Goal: Information Seeking & Learning: Learn about a topic

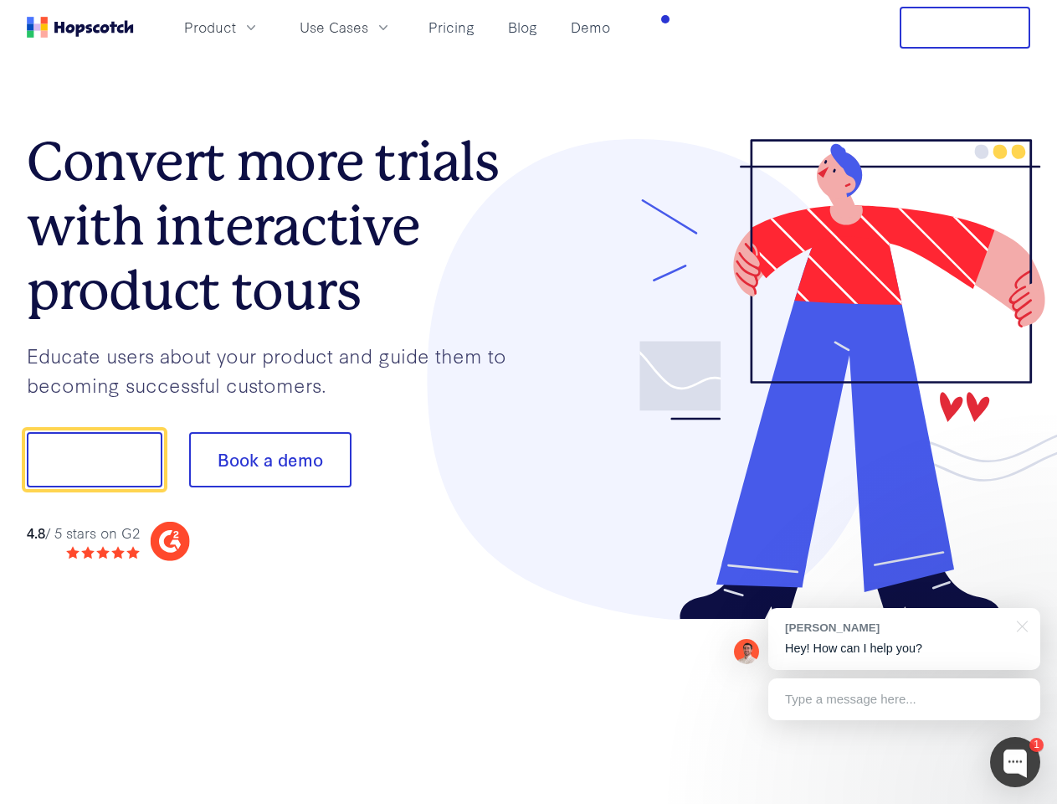
click at [529, 402] on div at bounding box center [780, 379] width 502 height 481
click at [236, 27] on span "Product" at bounding box center [210, 27] width 52 height 21
click at [368, 27] on span "Use Cases" at bounding box center [334, 27] width 69 height 21
click at [965, 28] on button "Free Trial" at bounding box center [965, 28] width 131 height 42
click at [94, 460] on button "Show me!" at bounding box center [95, 459] width 136 height 55
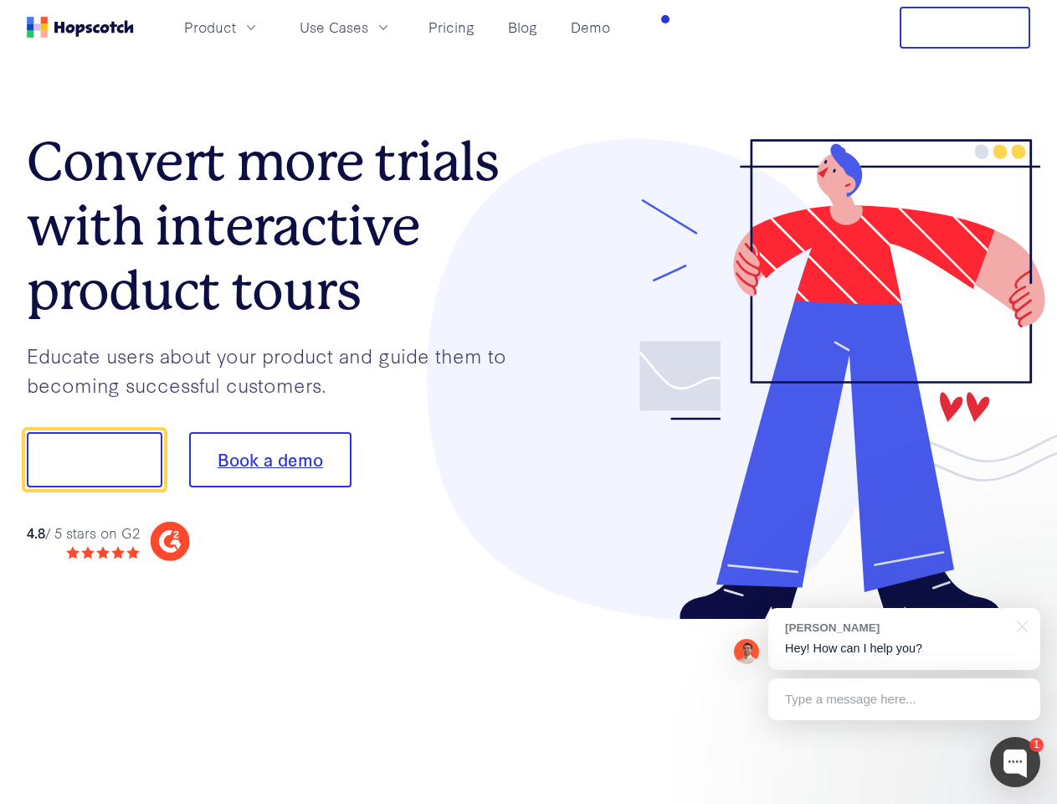
click at [270, 460] on button "Book a demo" at bounding box center [270, 459] width 162 height 55
click at [1015, 762] on div at bounding box center [1015, 762] width 50 height 50
click at [904, 639] on div at bounding box center [884, 457] width 314 height 558
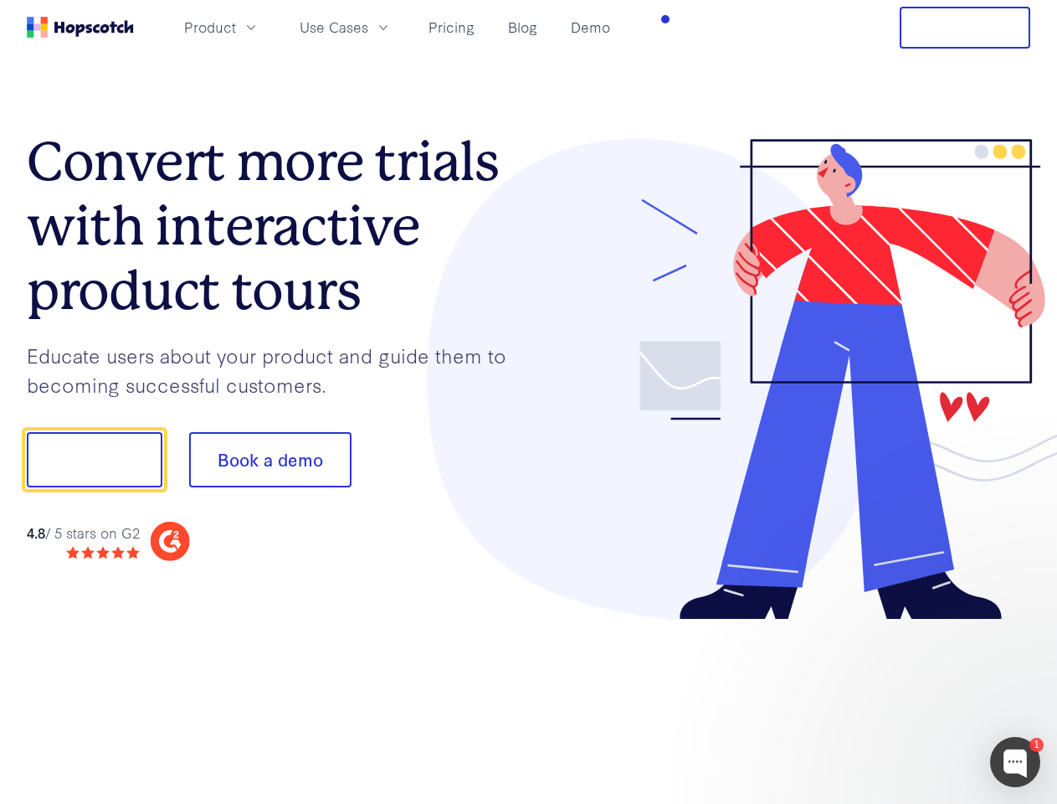
click at [1020, 624] on div at bounding box center [884, 570] width 314 height 334
click at [904, 699] on div at bounding box center [884, 570] width 314 height 334
